Goal: Feedback & Contribution: Submit feedback/report problem

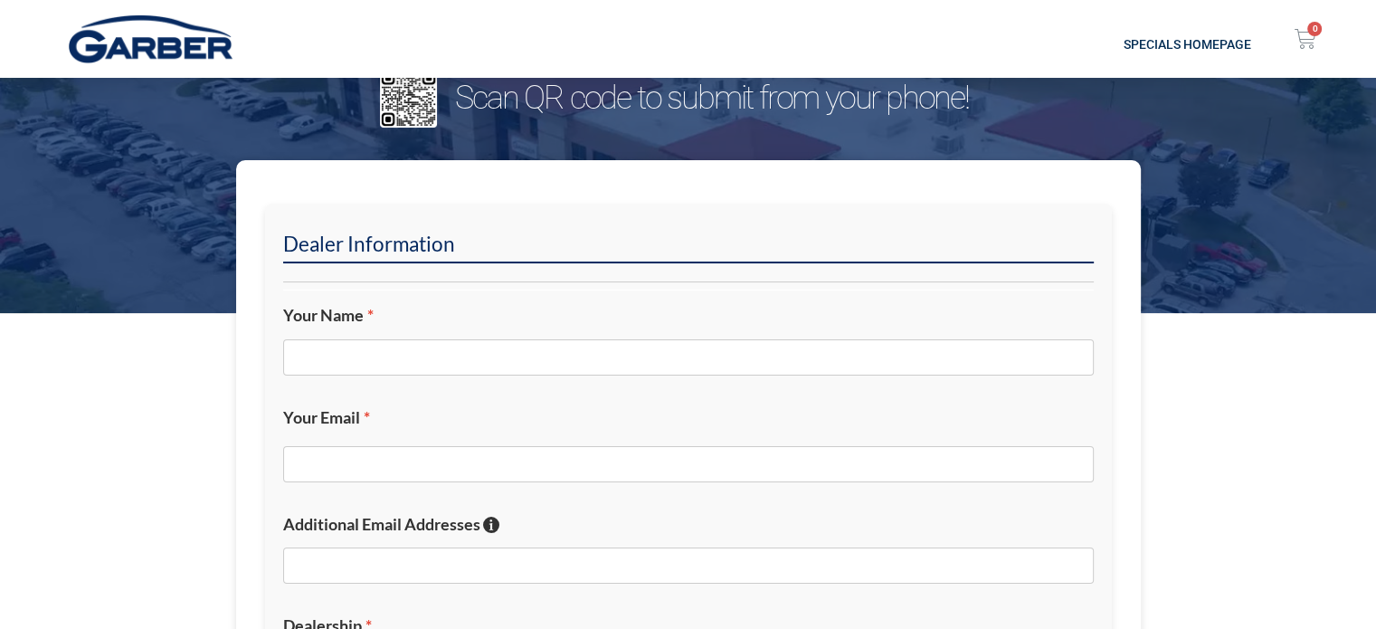
scroll to position [271, 0]
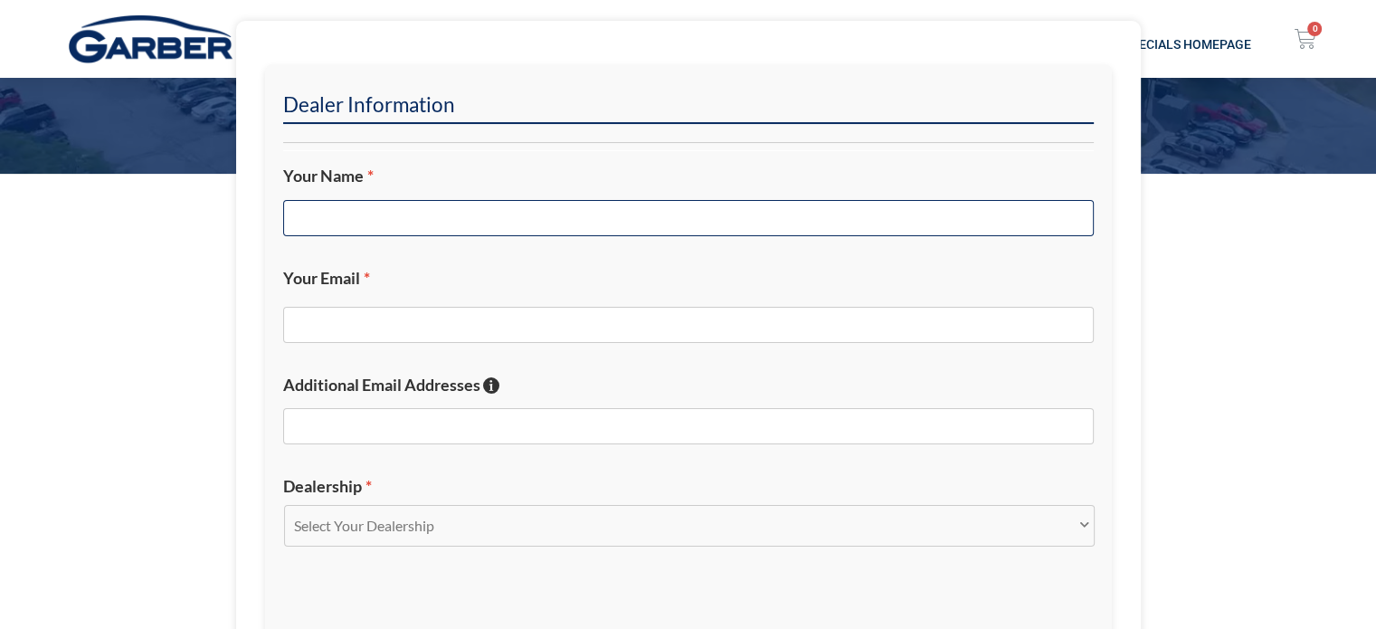
click at [584, 209] on input "Your Name *" at bounding box center [688, 218] width 811 height 36
type input "[PERSON_NAME]"
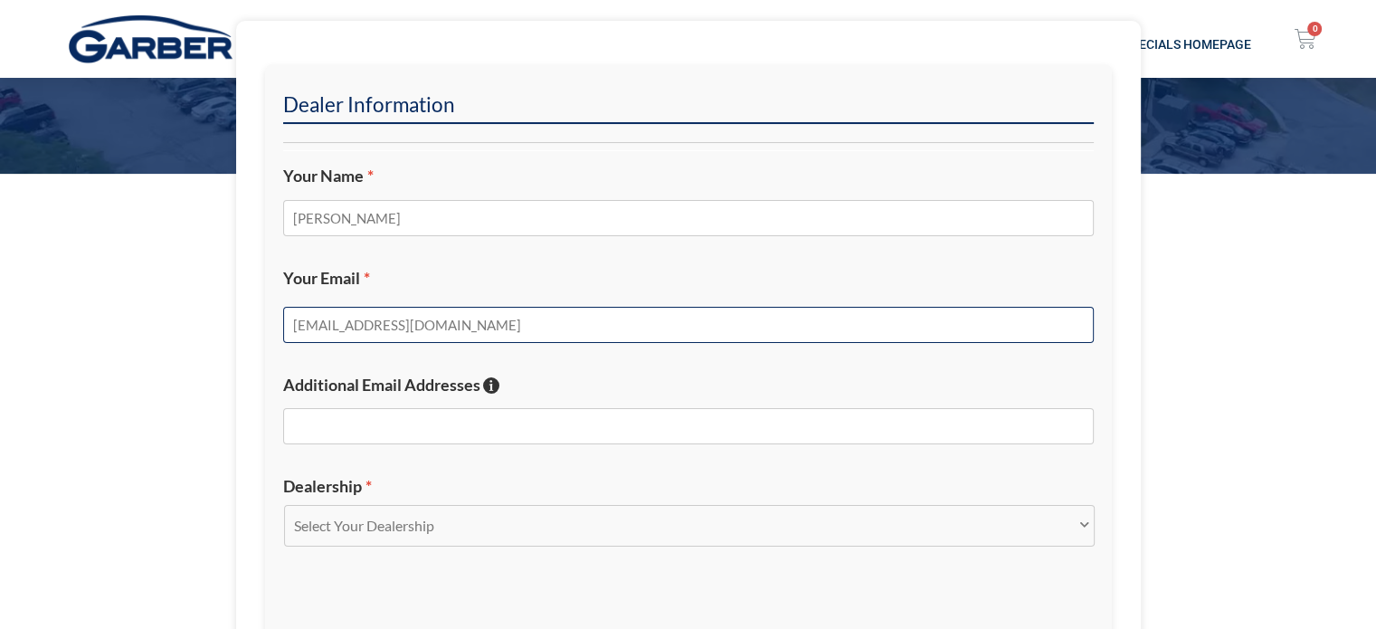
type input "[EMAIL_ADDRESS][DOMAIN_NAME]"
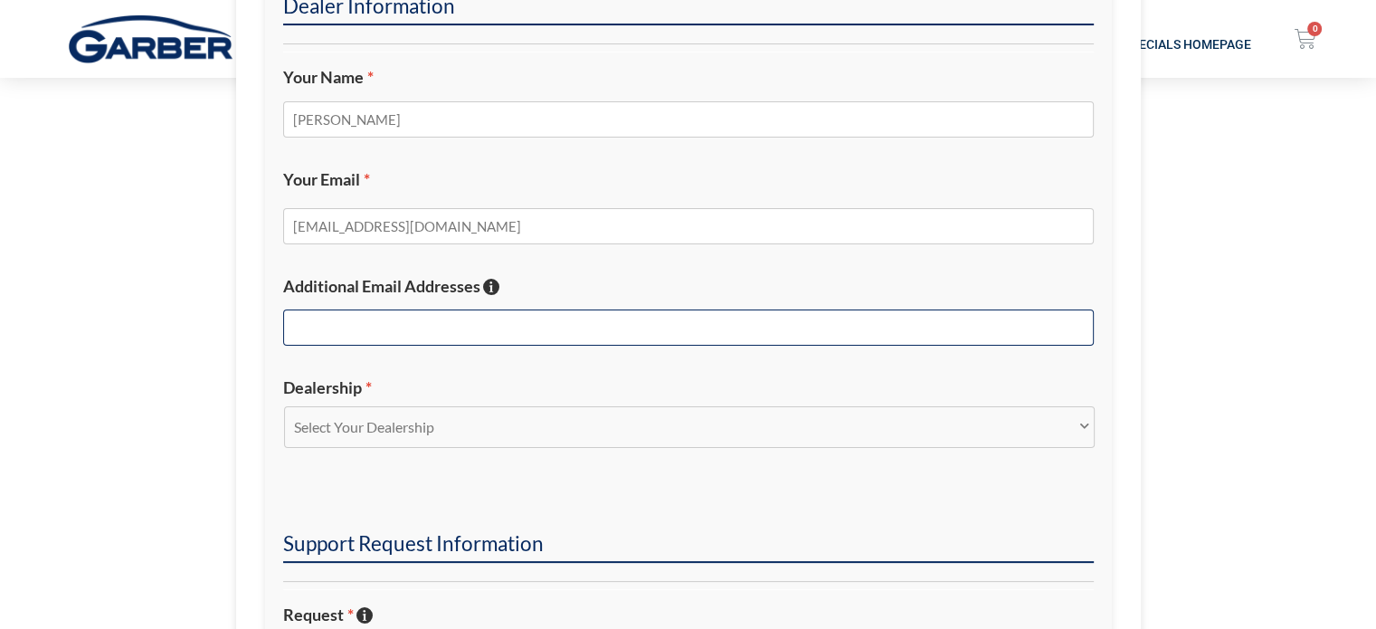
scroll to position [452, 0]
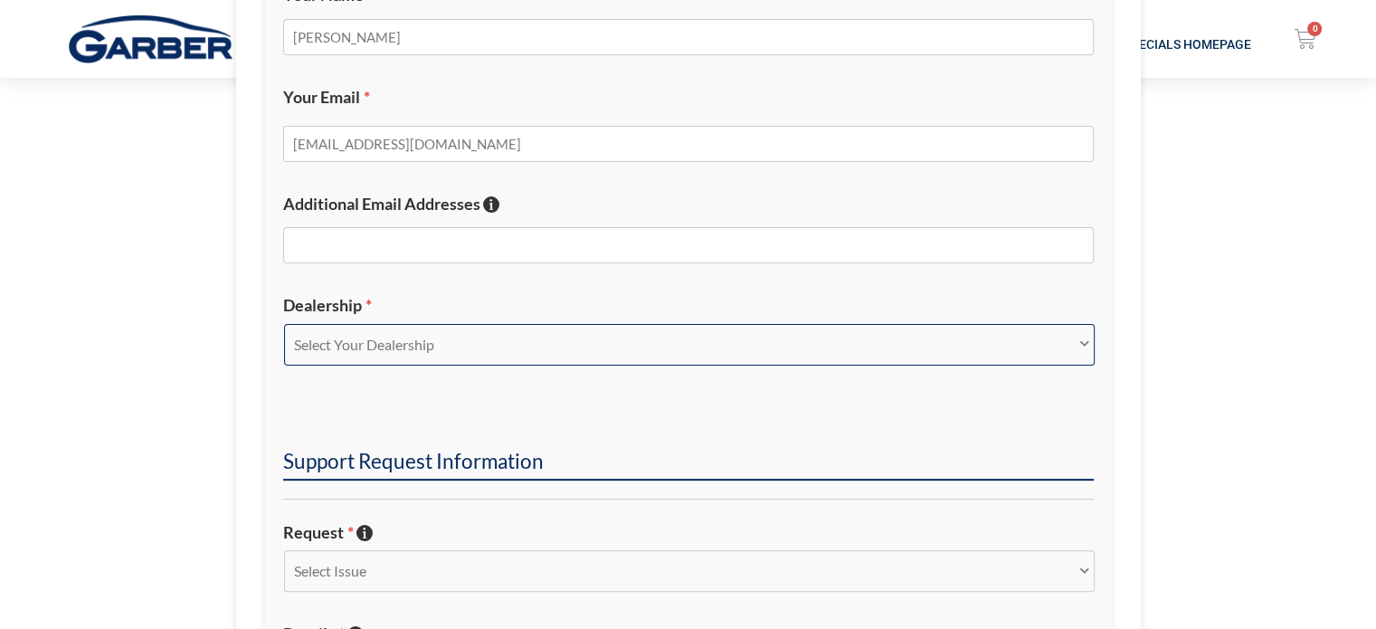
click at [537, 346] on select "Select Your Dealership Acura of Rochester Delray Buick GMC [PERSON_NAME] Automa…" at bounding box center [689, 345] width 811 height 42
select select "[PERSON_NAME] Chevrolet Midland"
click at [284, 324] on select "Select Your Dealership Acura of Rochester Delray Buick GMC [PERSON_NAME] Automa…" at bounding box center [689, 345] width 811 height 42
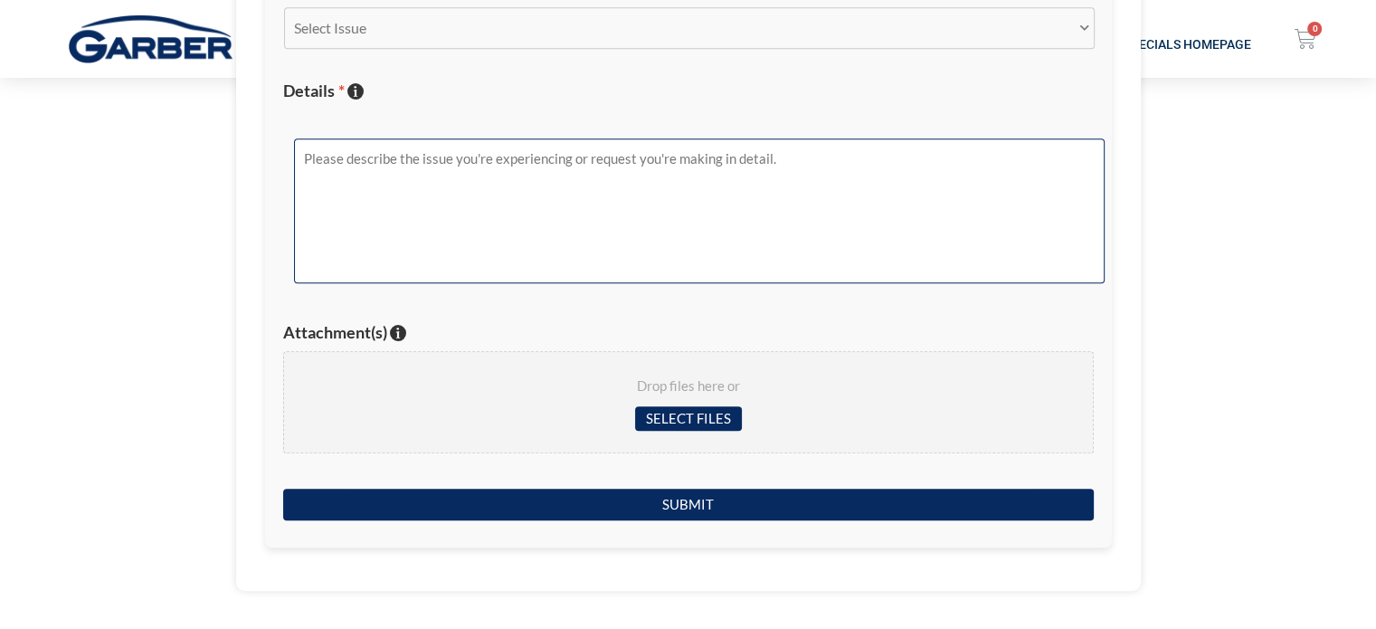
click at [470, 178] on textarea "Details * Describe the issue with specific details if possible!" at bounding box center [699, 210] width 811 height 145
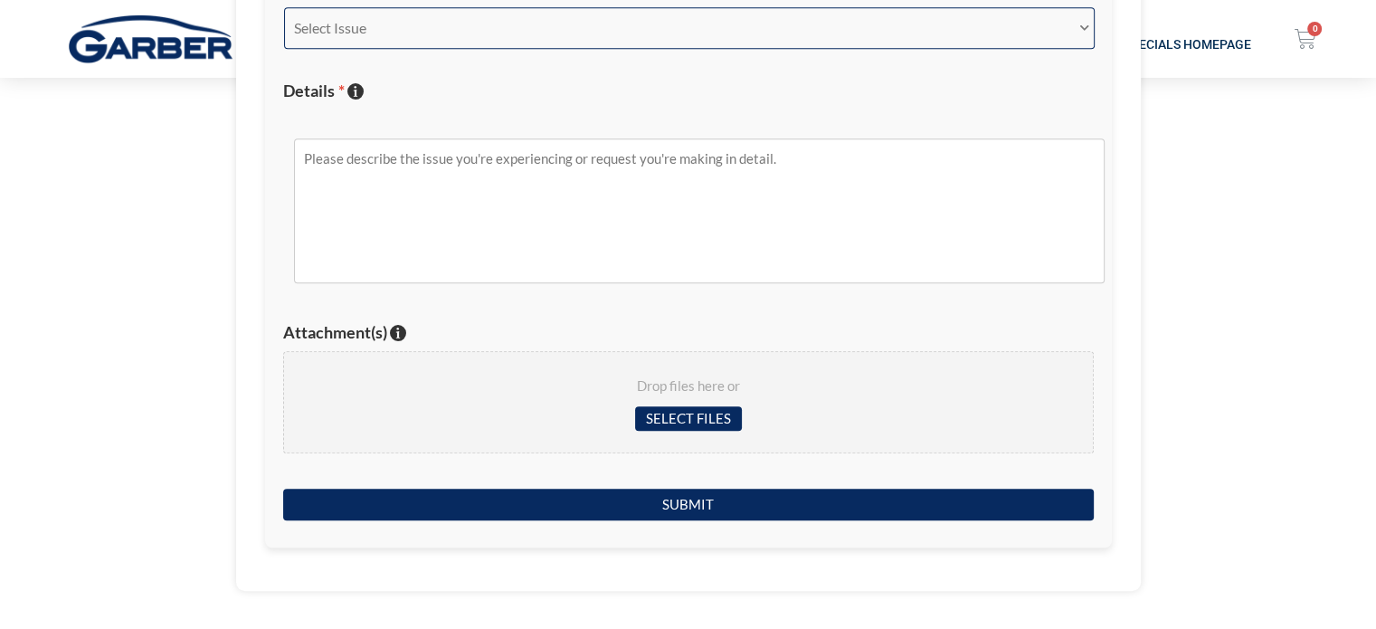
click at [520, 35] on select "Select Issue New Inquiry/Request Inventory Management Inventory Feed Website Fu…" at bounding box center [689, 28] width 811 height 42
select select "Inventory Feed"
click at [284, 7] on select "Select Issue New Inquiry/Request Inventory Management Inventory Feed Website Fu…" at bounding box center [689, 28] width 811 height 42
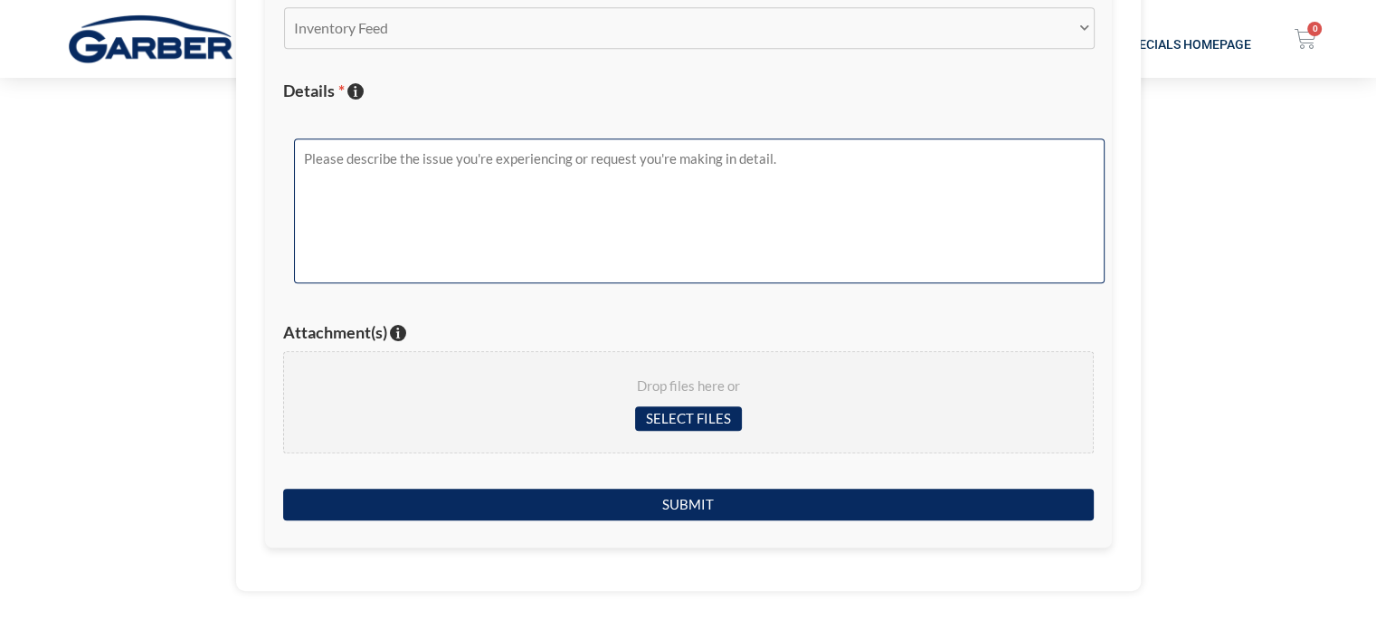
drag, startPoint x: 472, startPoint y: 190, endPoint x: 481, endPoint y: 204, distance: 17.1
click at [472, 191] on textarea "Details * Describe the issue with specific details if possible!" at bounding box center [699, 210] width 811 height 145
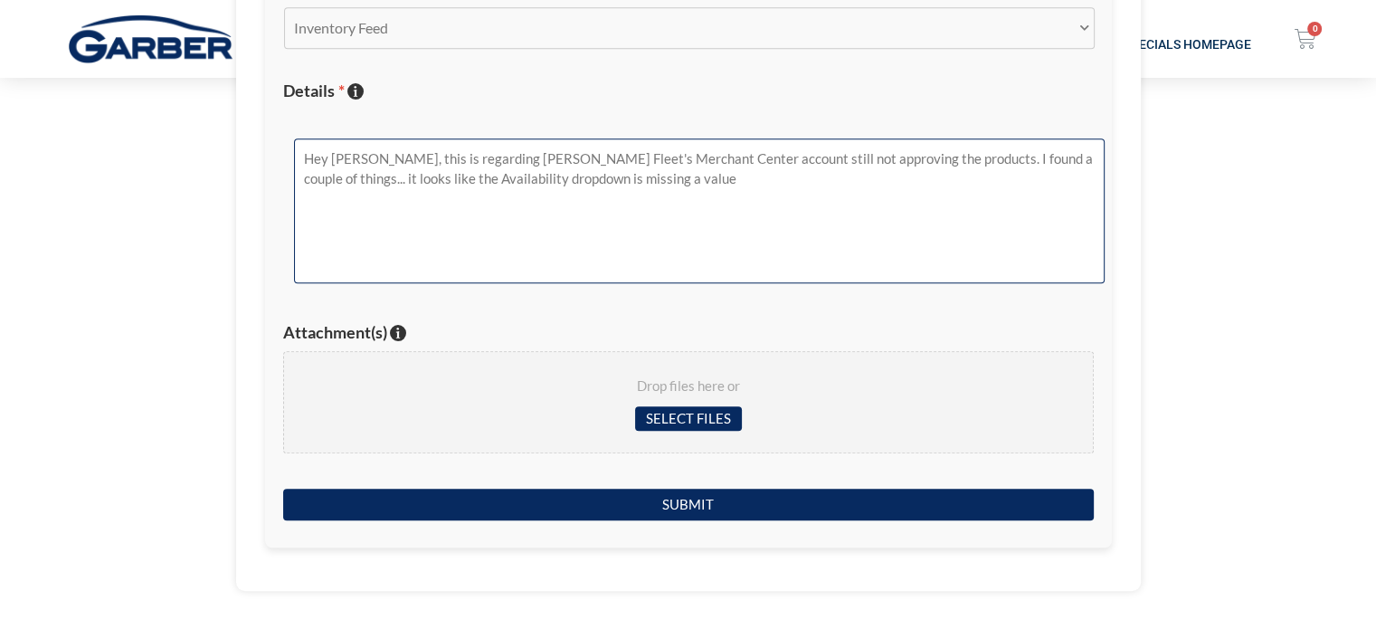
click at [756, 218] on textarea "Hey [PERSON_NAME], this is regarding [PERSON_NAME] Fleet's Merchant Center acco…" at bounding box center [699, 210] width 811 height 145
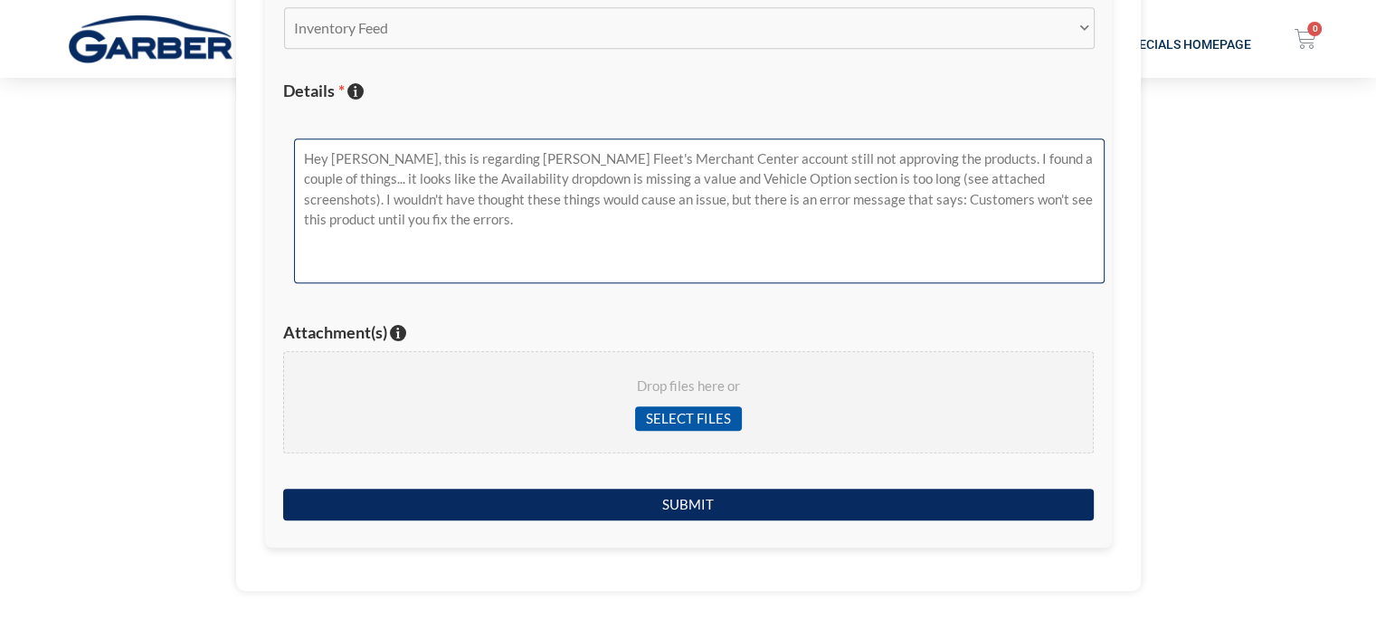
type textarea "Hey [PERSON_NAME], this is regarding [PERSON_NAME] Fleet's Merchant Center acco…"
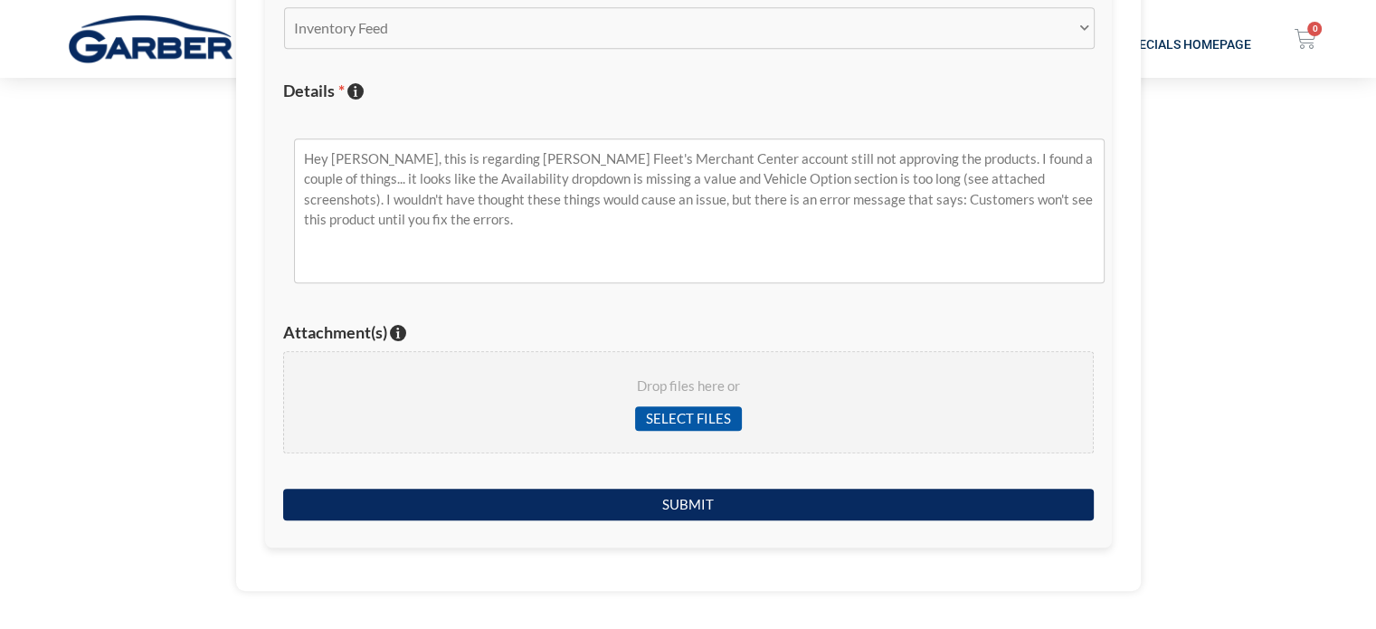
click at [680, 408] on input "Select files" at bounding box center [688, 418] width 107 height 24
type input "C:\fakepath\[PERSON_NAME] Fleet Merchant Center - Vehicle Option Too Long.png"
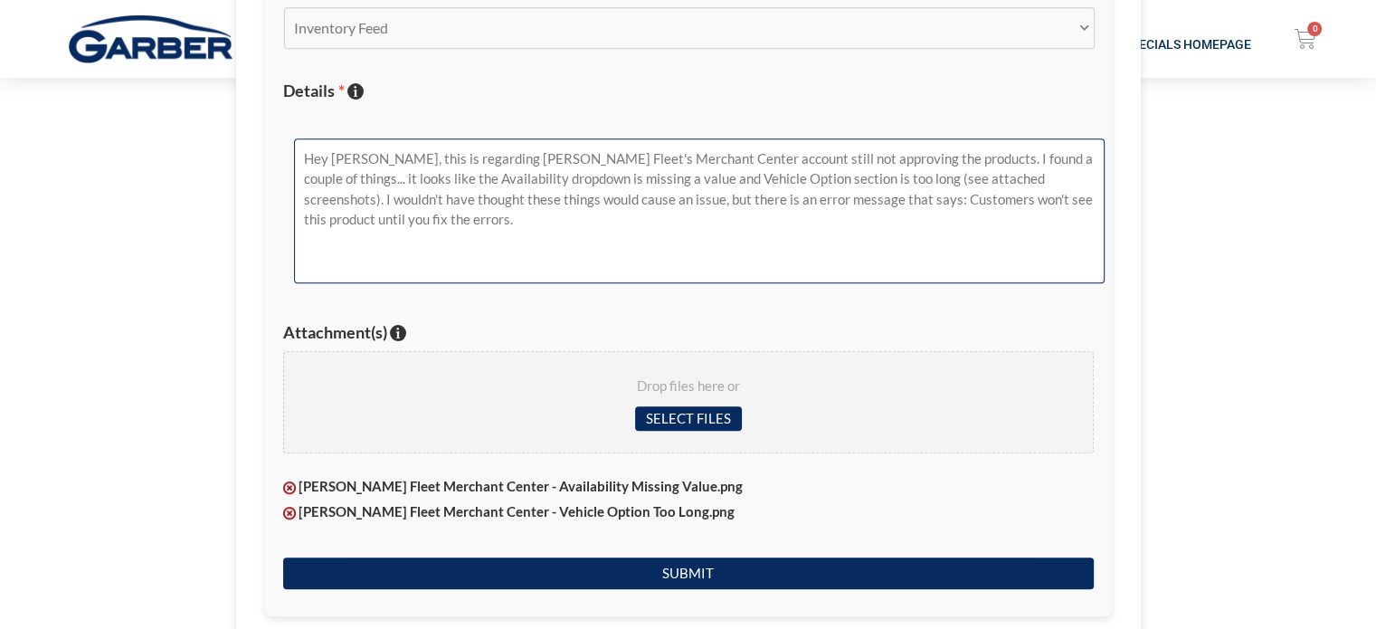
click at [610, 247] on textarea "Hey [PERSON_NAME], this is regarding [PERSON_NAME] Fleet's Merchant Center acco…" at bounding box center [699, 210] width 811 height 145
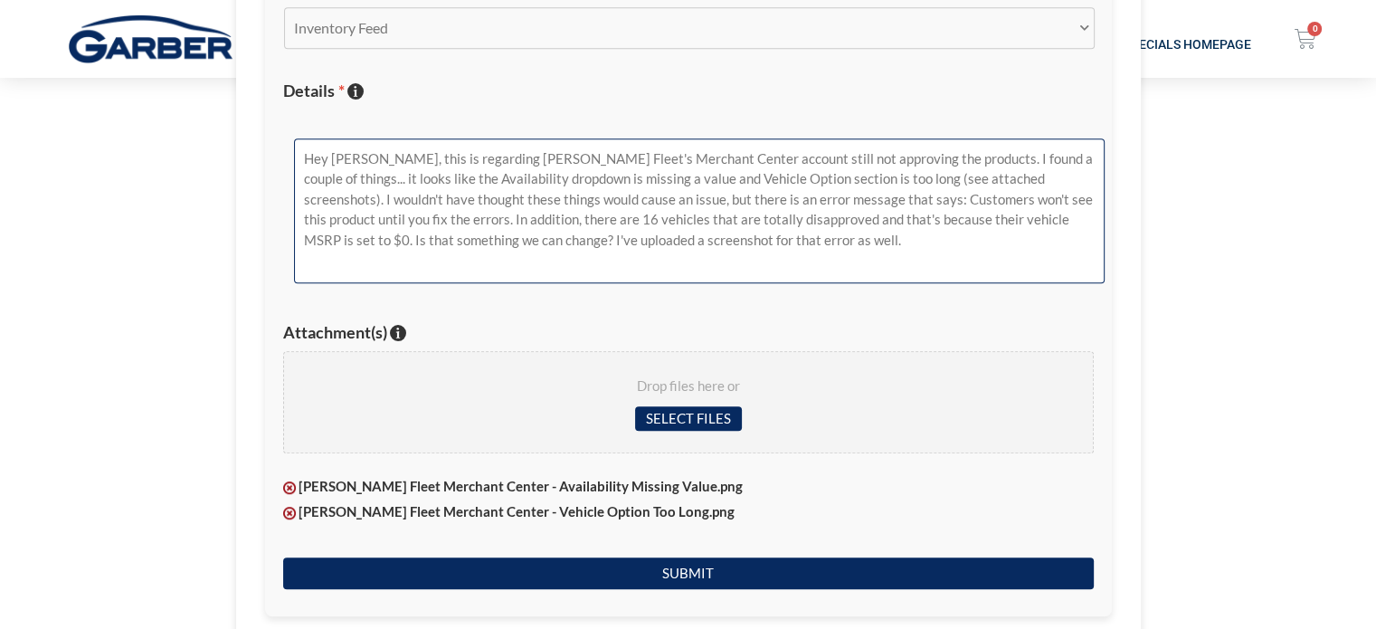
type textarea "Hey [PERSON_NAME], this is regarding [PERSON_NAME] Fleet's Merchant Center acco…"
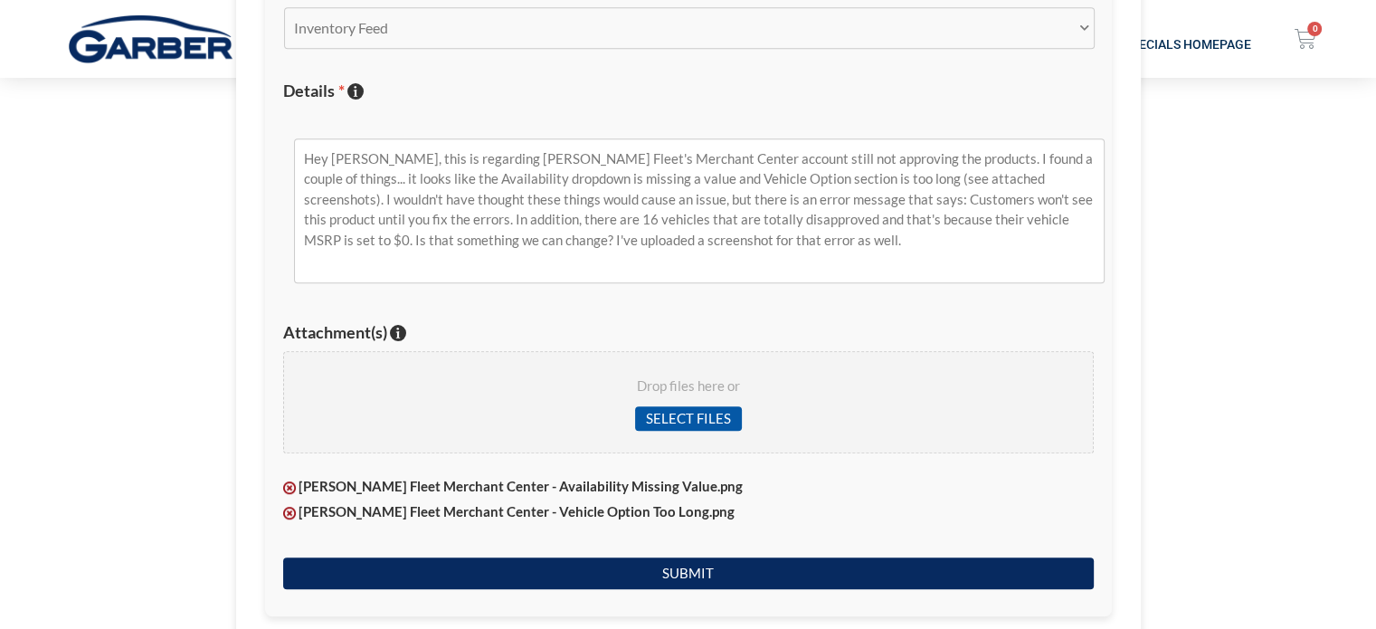
click at [726, 420] on input "Select files" at bounding box center [688, 418] width 107 height 24
type input "C:\fakepath\[PERSON_NAME] Fleet Merchant Center - $0 MSRP.png"
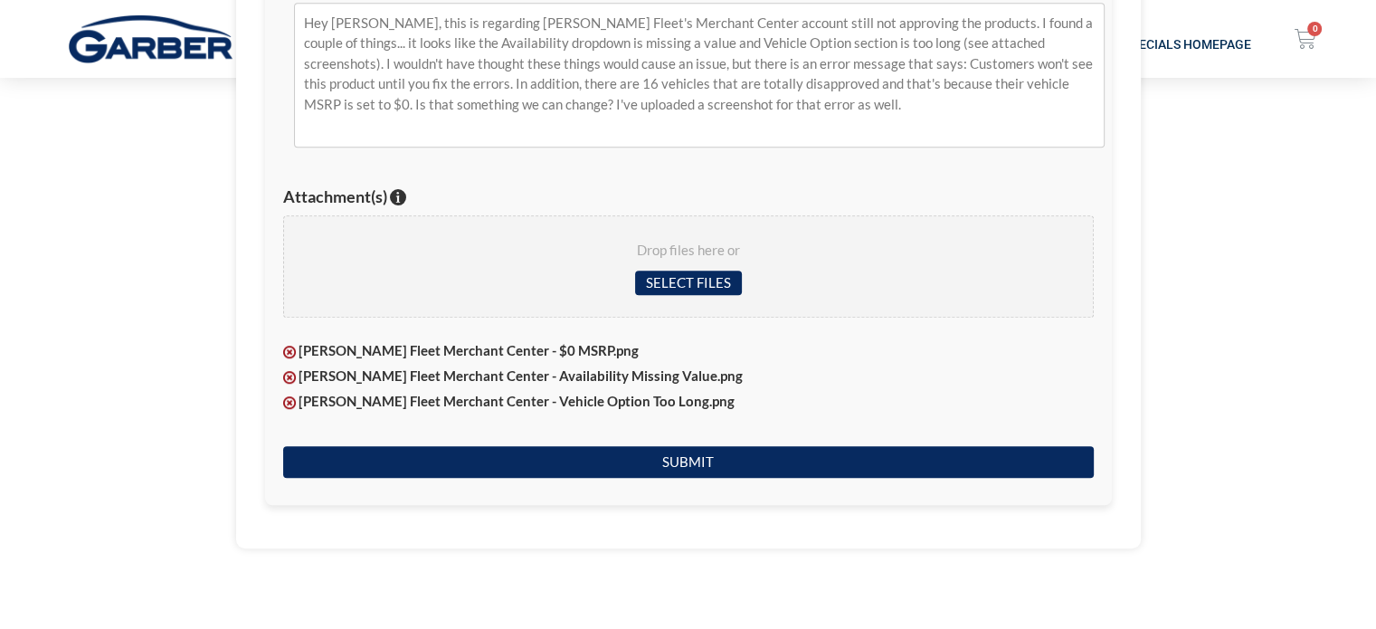
scroll to position [905, 0]
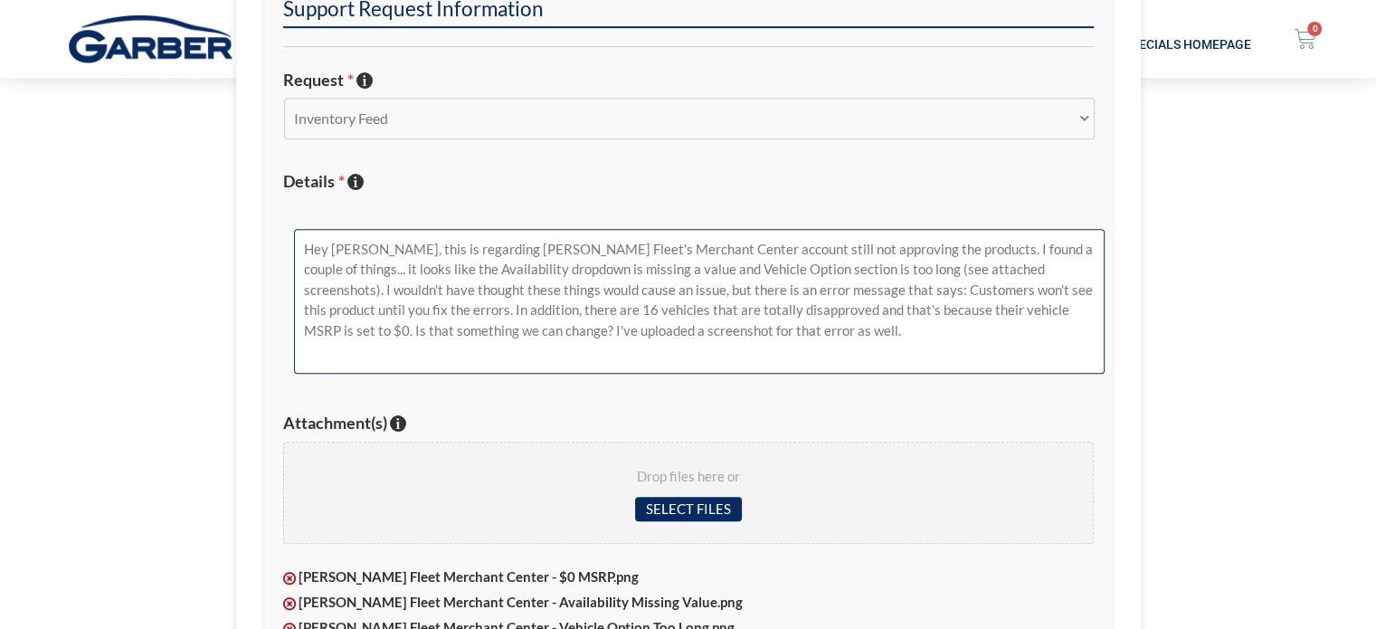
click at [778, 337] on textarea "Hey [PERSON_NAME], this is regarding [PERSON_NAME] Fleet's Merchant Center acco…" at bounding box center [699, 301] width 811 height 145
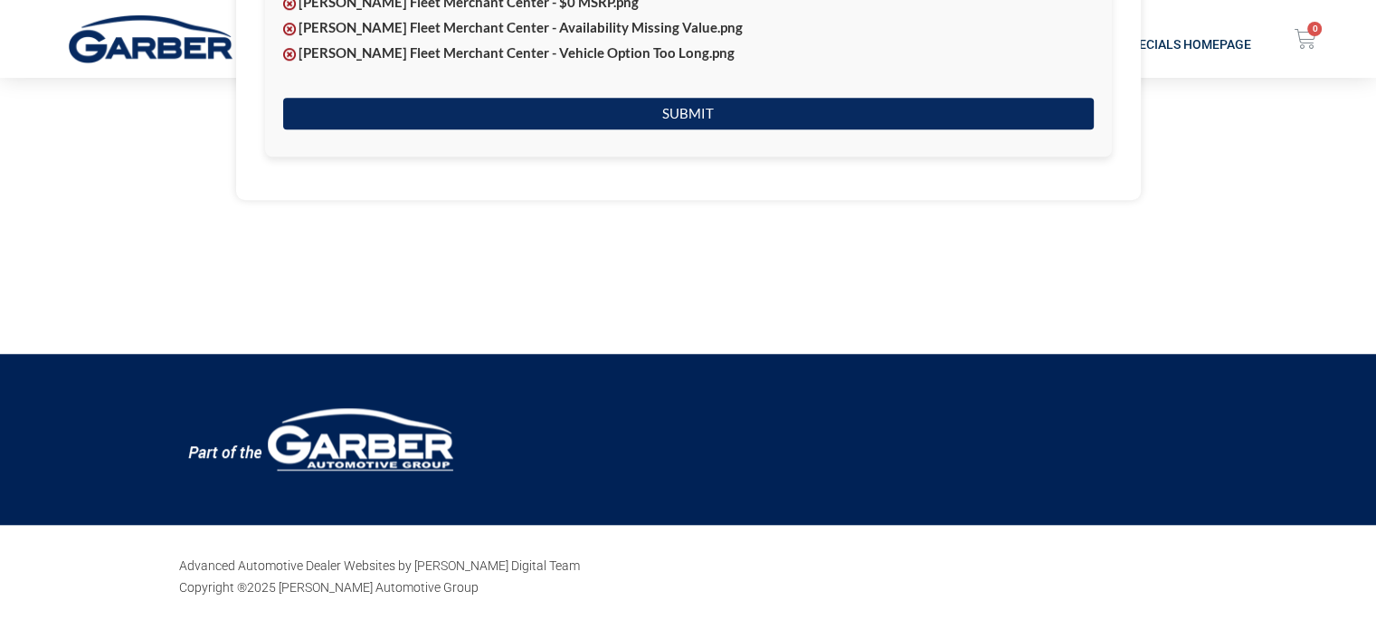
scroll to position [1357, 0]
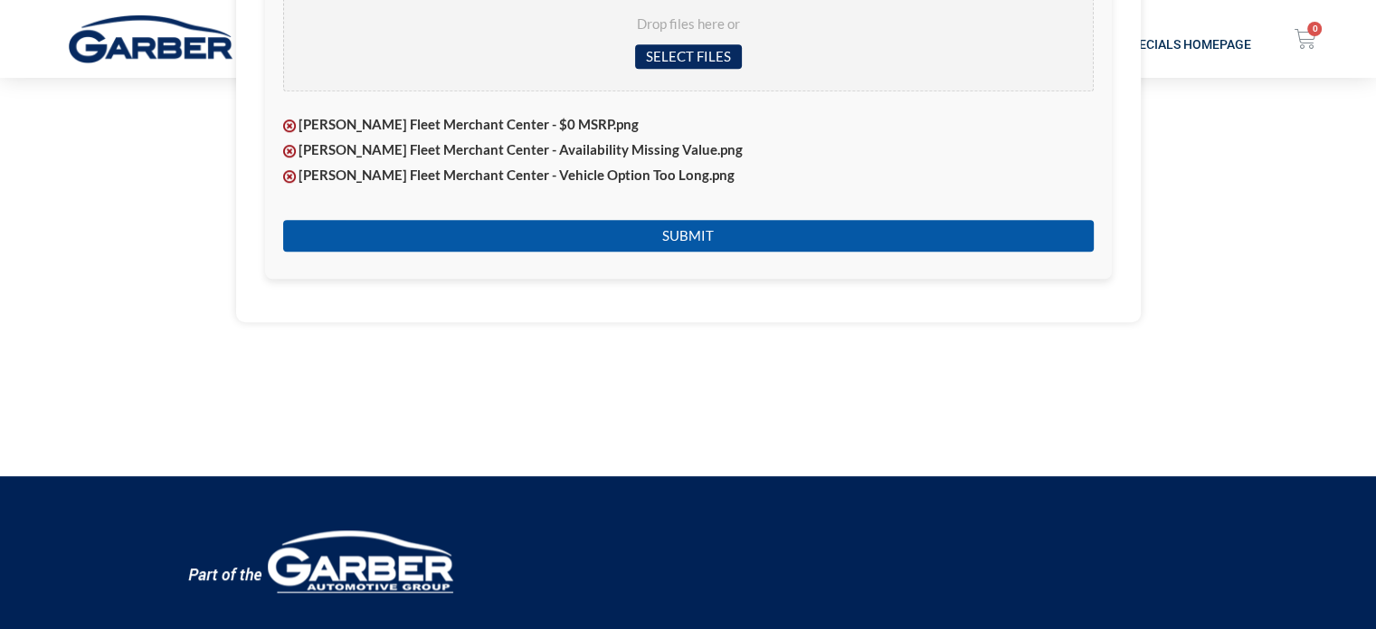
type textarea "Hey [PERSON_NAME], this is regarding [PERSON_NAME] Fleet's Merchant Center acco…"
click at [724, 220] on input "Submit" at bounding box center [688, 236] width 811 height 32
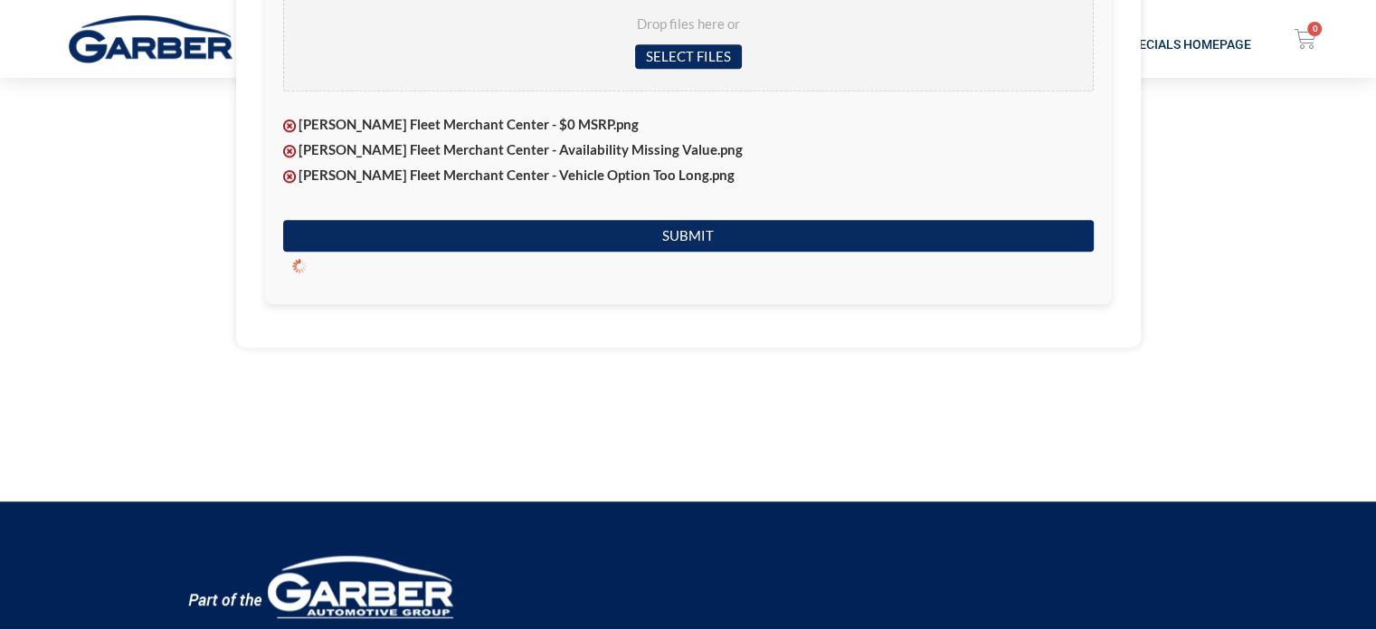
scroll to position [231, 0]
